Goal: Information Seeking & Learning: Find specific fact

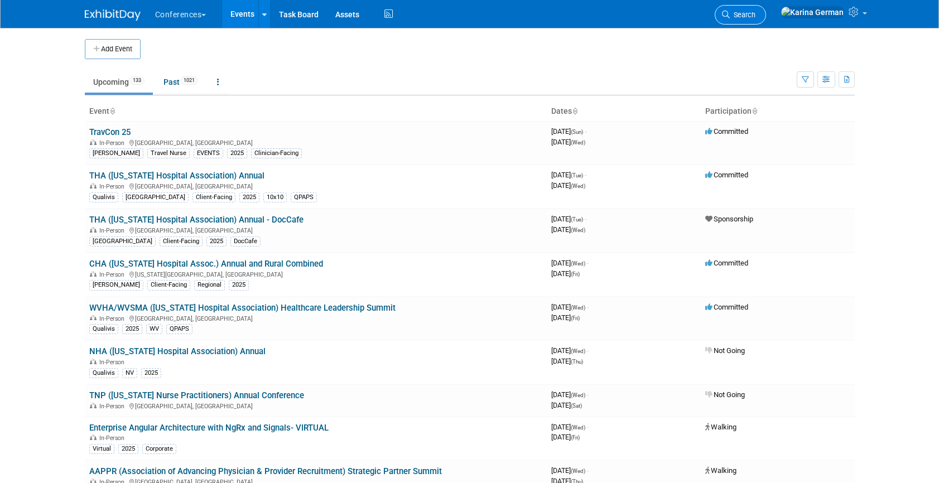
click at [755, 12] on span "Search" at bounding box center [743, 15] width 26 height 8
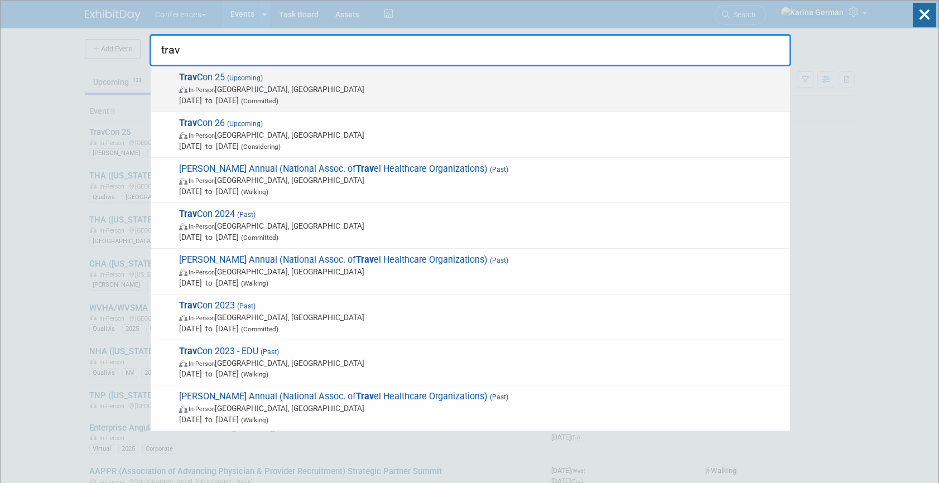
type input "trav"
click at [288, 89] on span "In-Person Las Vegas, NV" at bounding box center [481, 89] width 605 height 11
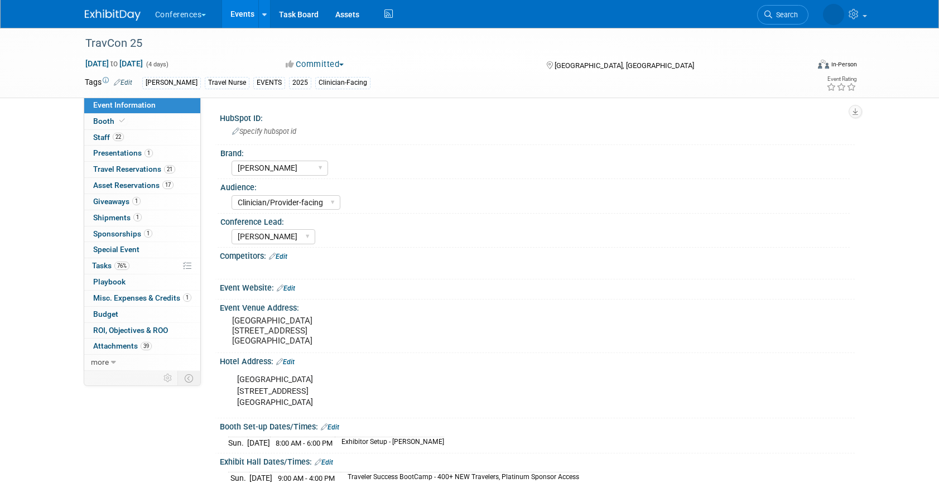
select select "[PERSON_NAME]"
select select "Clinician/Provider-facing"
select select "[PERSON_NAME]"
click at [141, 140] on link "22 Staff 22" at bounding box center [142, 138] width 116 height 16
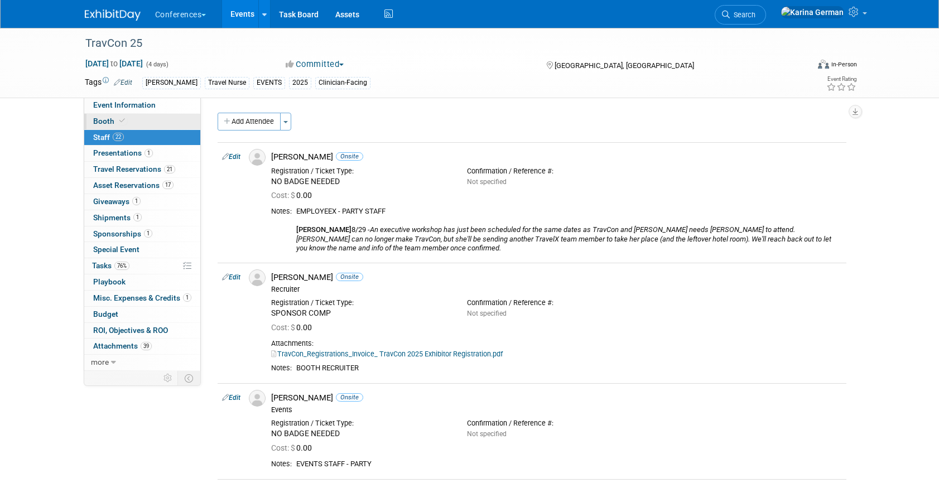
click at [157, 119] on link "Booth" at bounding box center [142, 122] width 116 height 16
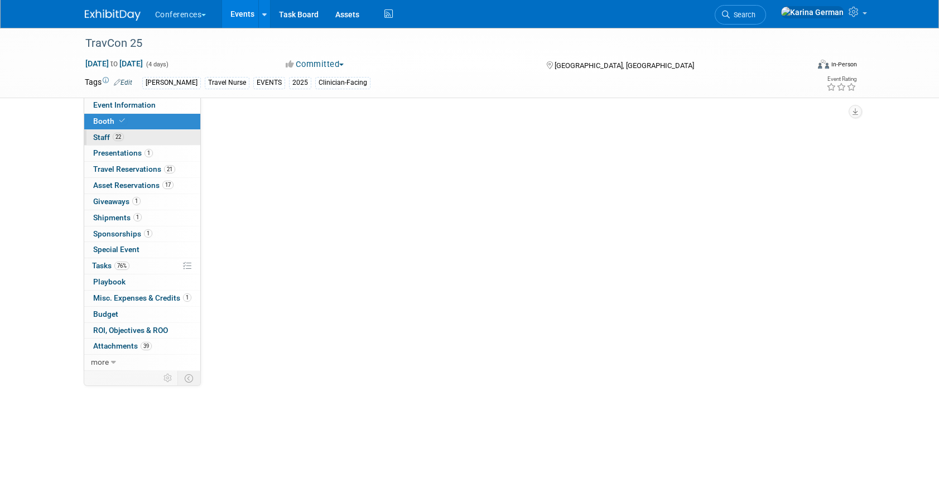
select select "20'x20'"
select select "Yes"
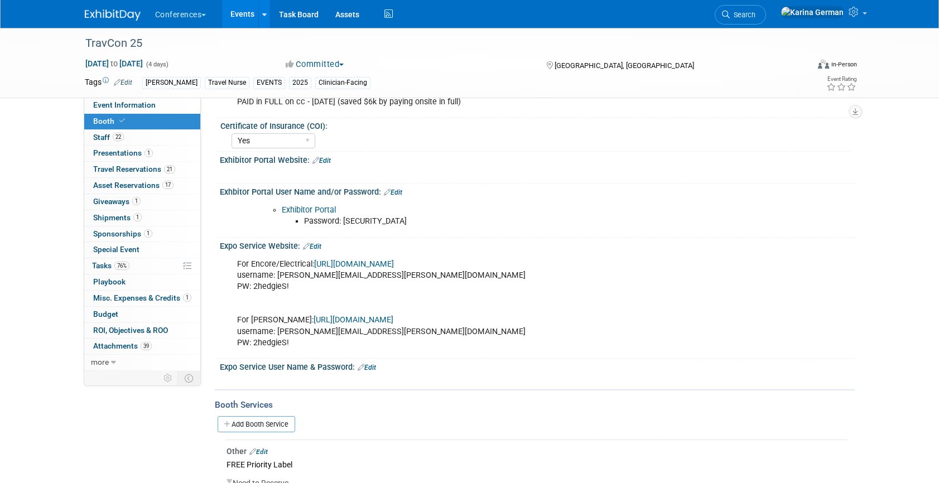
scroll to position [193, 0]
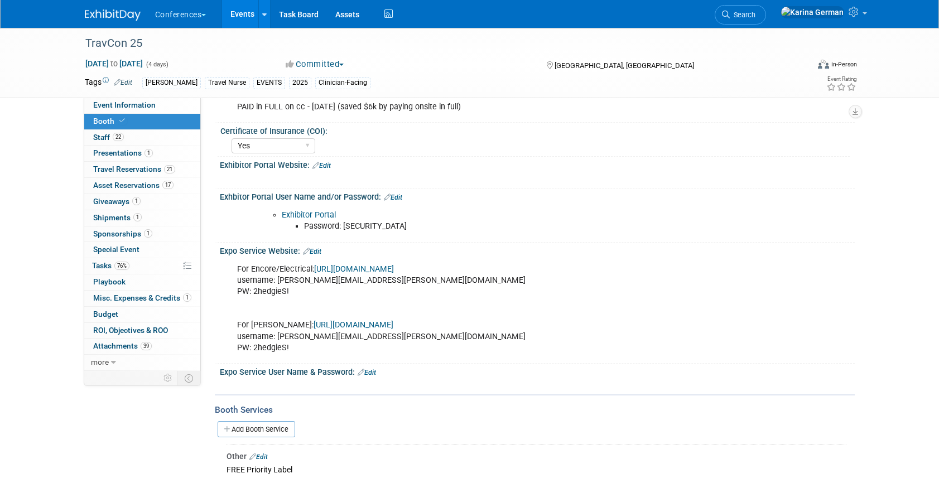
click at [321, 213] on link "Exhibitor Portal" at bounding box center [309, 214] width 54 height 9
drag, startPoint x: 344, startPoint y: 224, endPoint x: 418, endPoint y: 224, distance: 73.6
click at [418, 224] on li "Password: [SECURITY_DATA]" at bounding box center [514, 226] width 421 height 11
copy li "exhibitor2025"
click at [285, 289] on div "For Encore/Electrical: [URL][DOMAIN_NAME] username: [PERSON_NAME][EMAIL_ADDRESS…" at bounding box center [480, 308] width 503 height 101
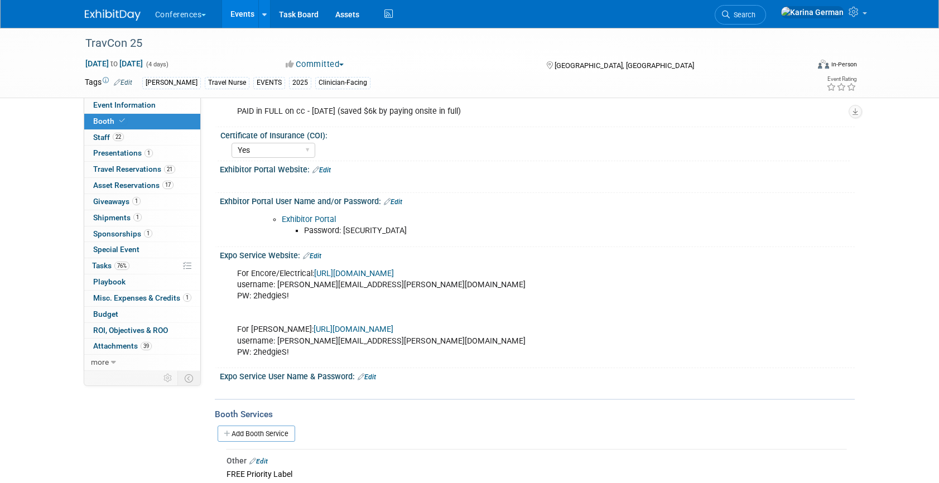
scroll to position [189, 0]
drag, startPoint x: 344, startPoint y: 230, endPoint x: 409, endPoint y: 230, distance: 65.3
click at [409, 230] on li "Password: [SECURITY_DATA]" at bounding box center [514, 230] width 421 height 11
copy li "exhibitor2025"
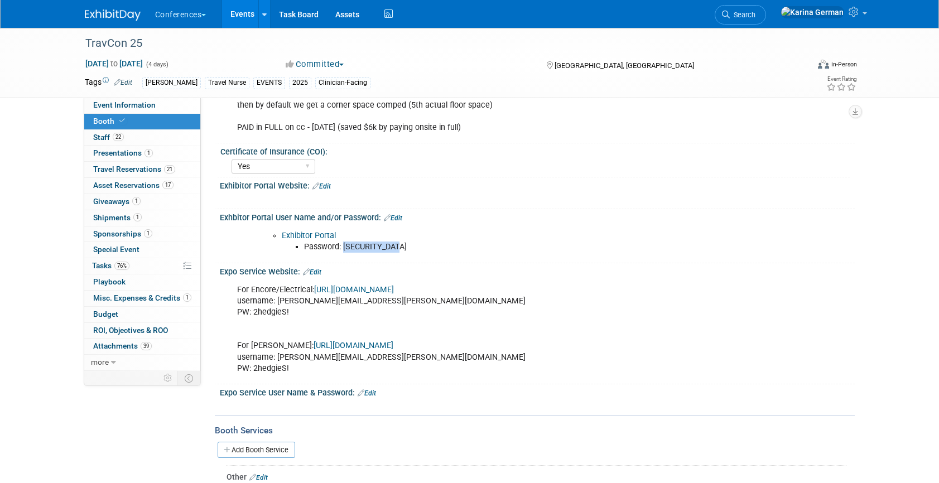
scroll to position [168, 0]
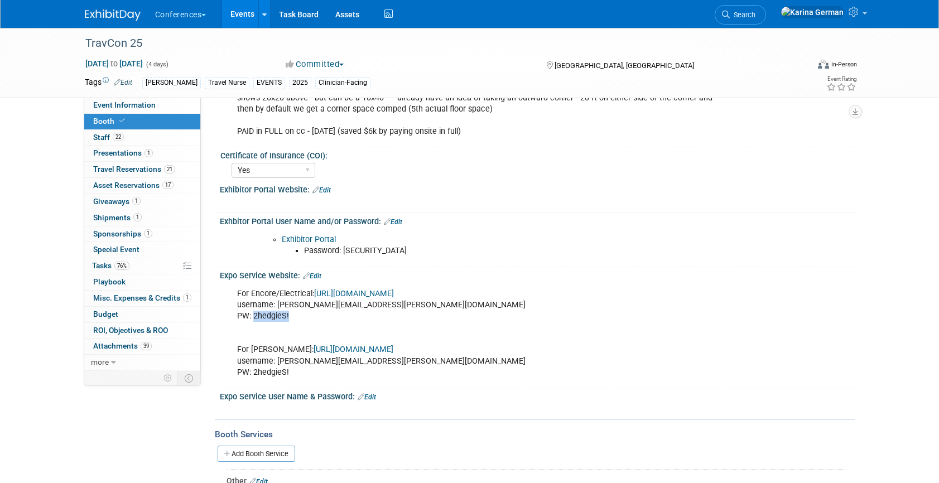
drag, startPoint x: 289, startPoint y: 316, endPoint x: 252, endPoint y: 316, distance: 36.8
click at [252, 316] on div "For Encore/Electrical: [URL][DOMAIN_NAME] username: [PERSON_NAME][EMAIL_ADDRESS…" at bounding box center [480, 333] width 503 height 101
copy div "2hedgieS!"
